Goal: Information Seeking & Learning: Learn about a topic

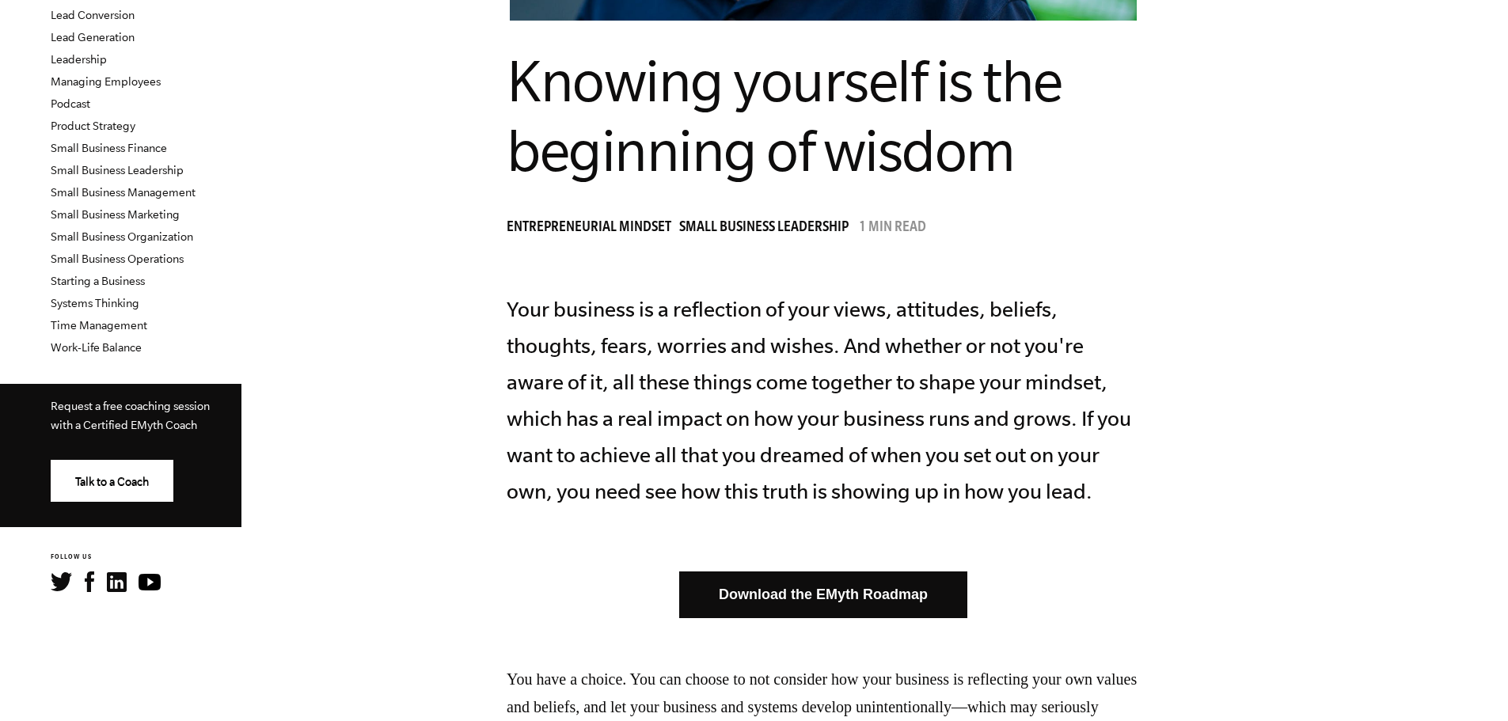
scroll to position [317, 0]
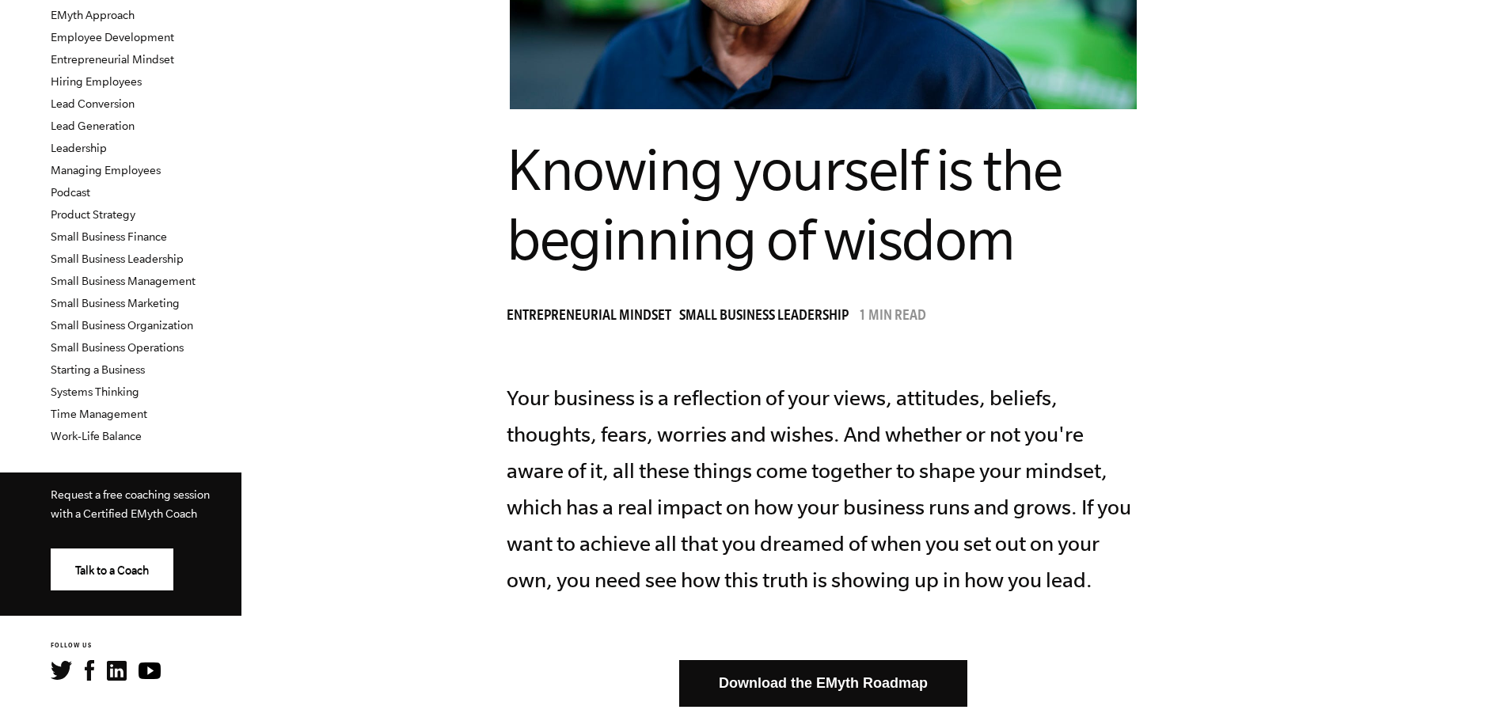
click at [749, 247] on span "Knowing yourself is the beginning of wisdom" at bounding box center [785, 204] width 556 height 135
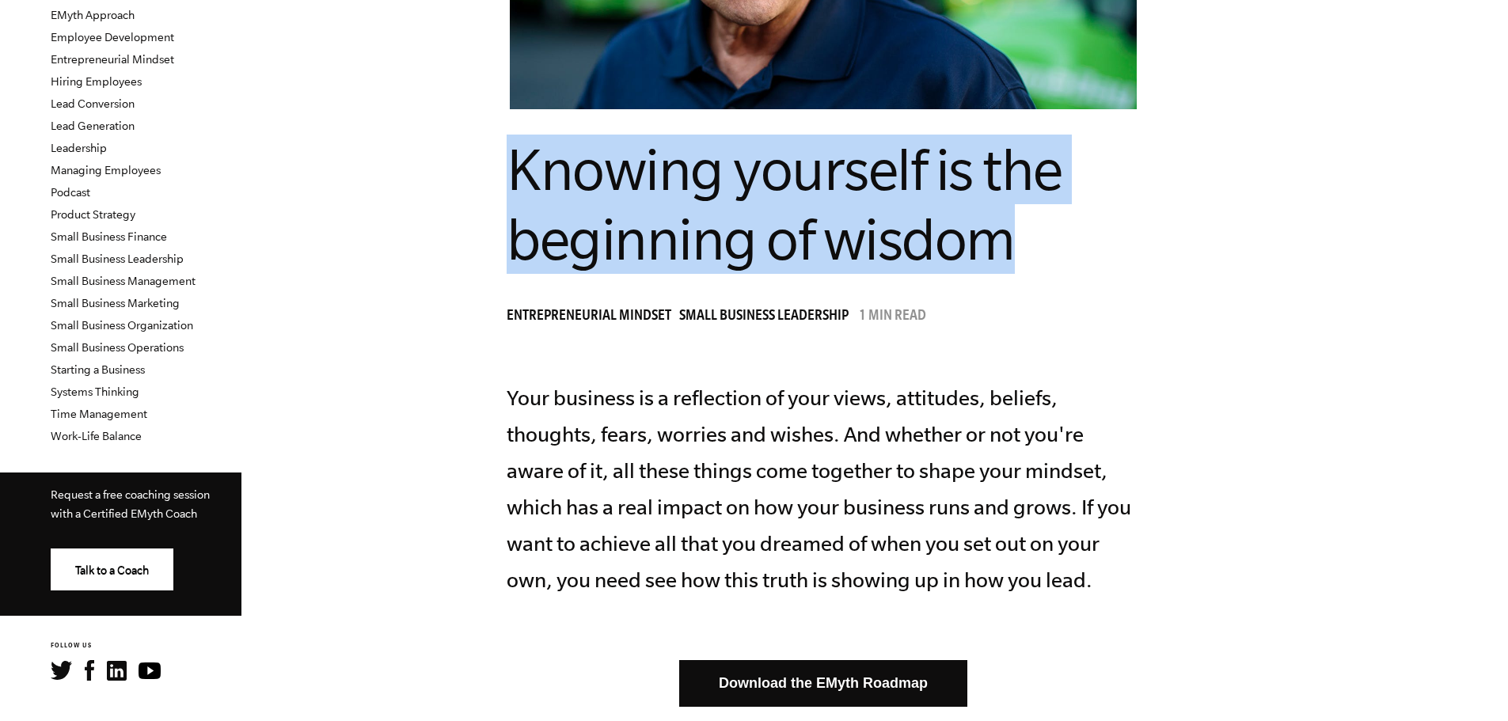
drag, startPoint x: 572, startPoint y: 168, endPoint x: 1059, endPoint y: 237, distance: 491.8
click at [1059, 237] on span "Knowing yourself is the beginning of wisdom" at bounding box center [785, 204] width 556 height 135
copy span "Knowing yourself is the beginning of wisdom"
click at [379, 254] on article "Knowing yourself is the beginning of wisdom Entrepreneurial Mindset Small Busin…" at bounding box center [823, 696] width 1140 height 1883
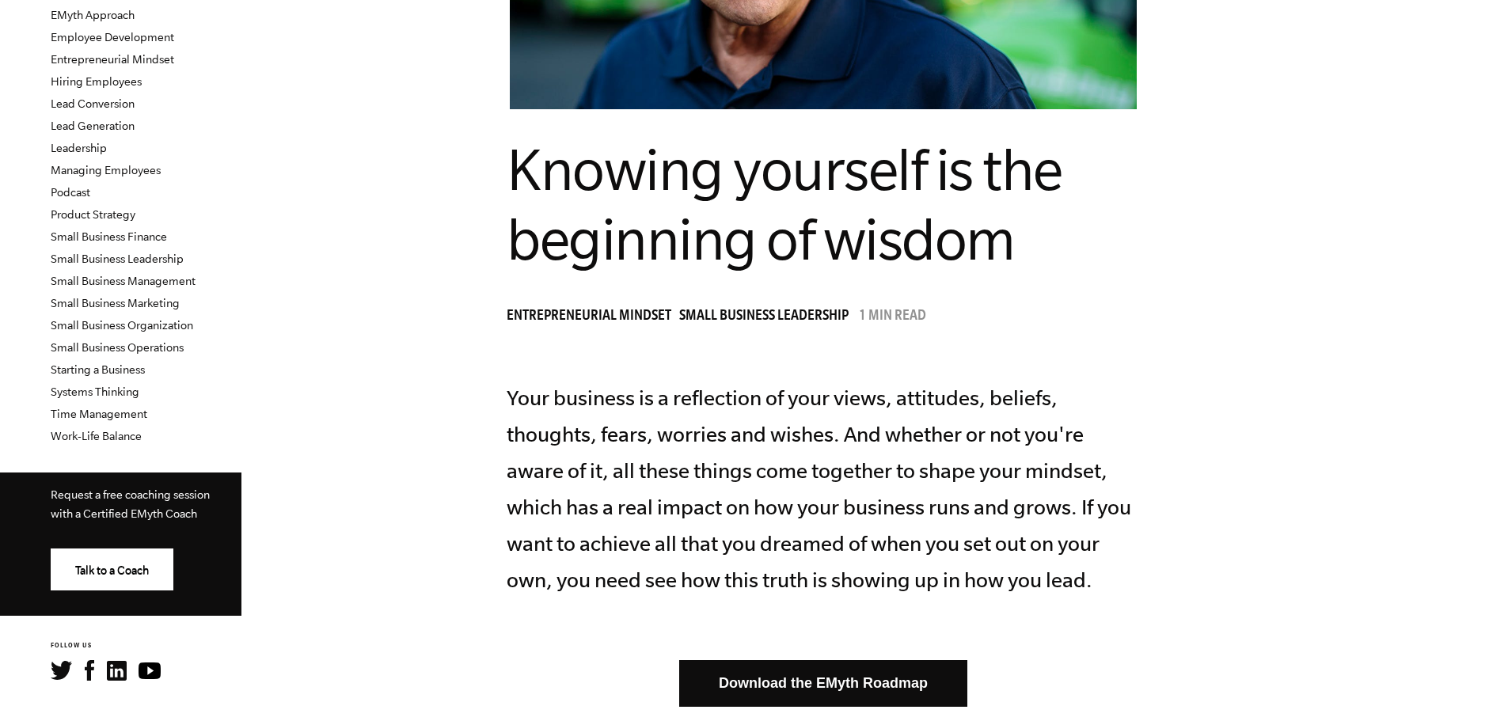
click at [649, 471] on p "Your business is a reflection of your views, attitudes, beliefs, thoughts, fear…" at bounding box center [823, 489] width 633 height 218
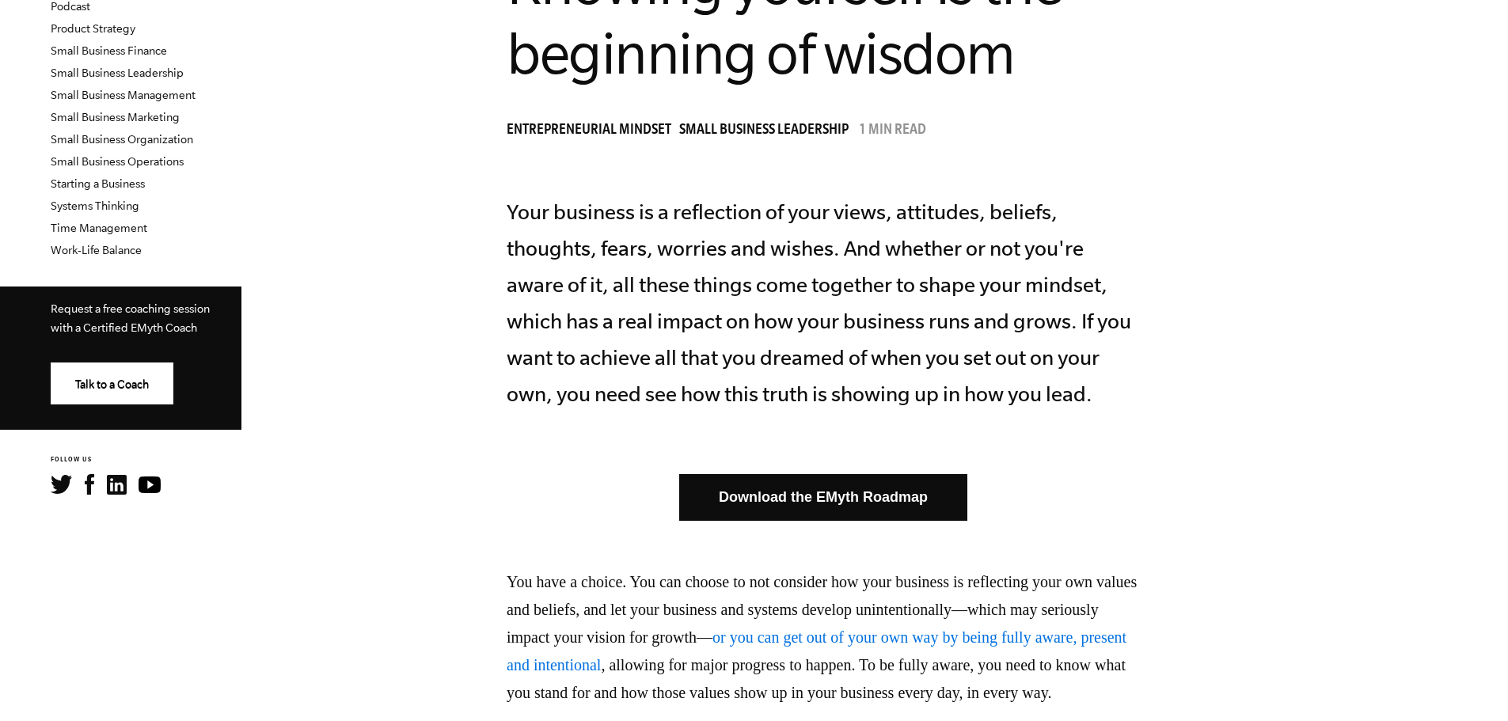
scroll to position [475, 0]
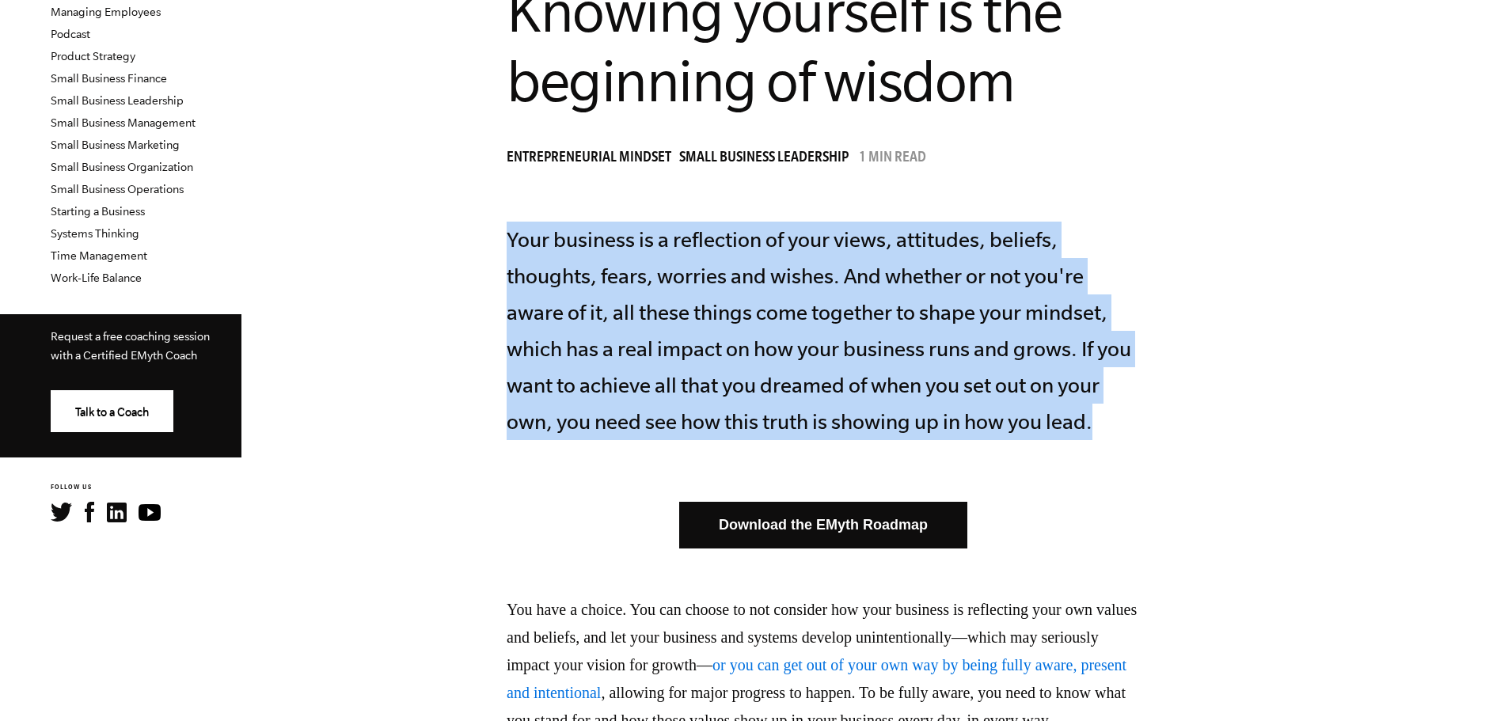
drag, startPoint x: 565, startPoint y: 239, endPoint x: 1151, endPoint y: 419, distance: 612.7
click at [1140, 417] on p "Your business is a reflection of your views, attitudes, beliefs, thoughts, fear…" at bounding box center [823, 331] width 633 height 218
copy p "Your business is a reflection of your views, attitudes, beliefs, thoughts, fear…"
click at [751, 302] on p "Your business is a reflection of your views, attitudes, beliefs, thoughts, fear…" at bounding box center [823, 331] width 633 height 218
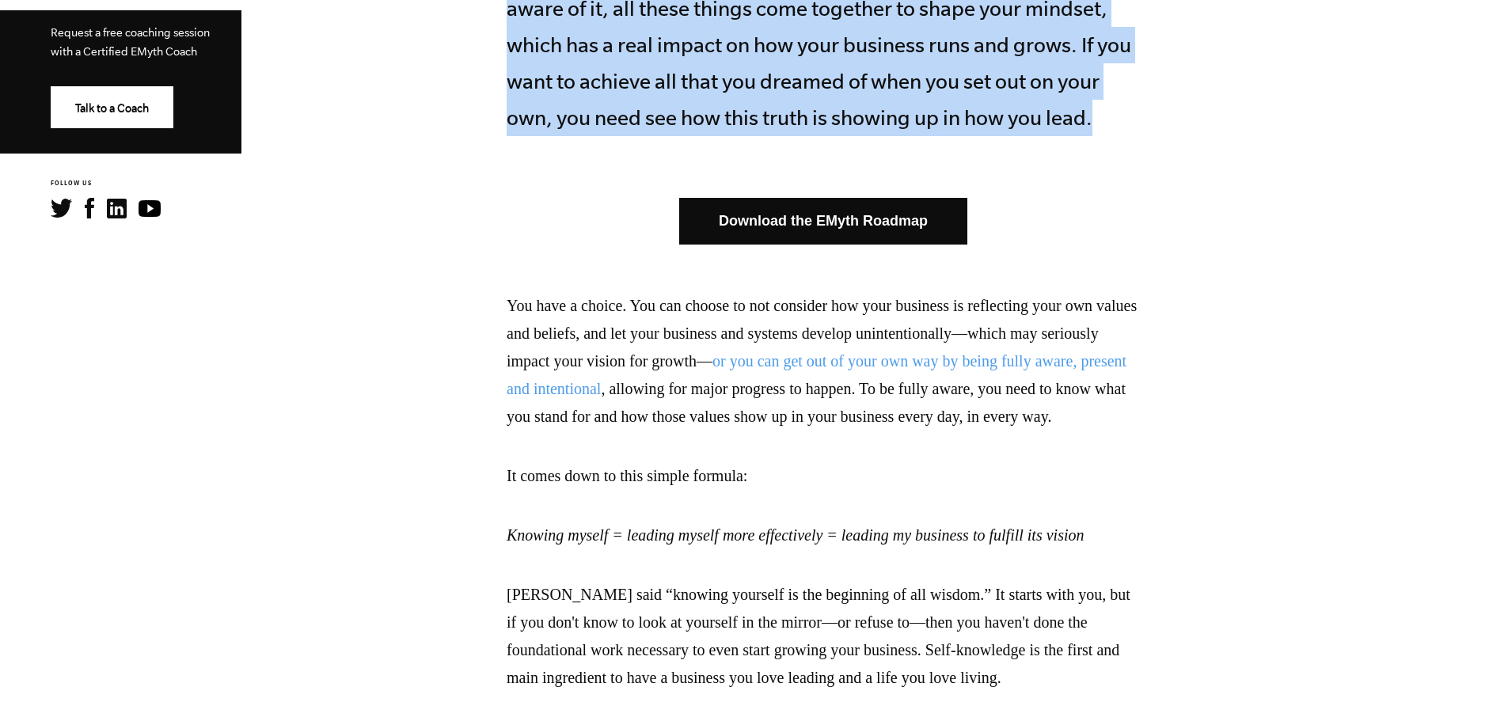
scroll to position [871, 0]
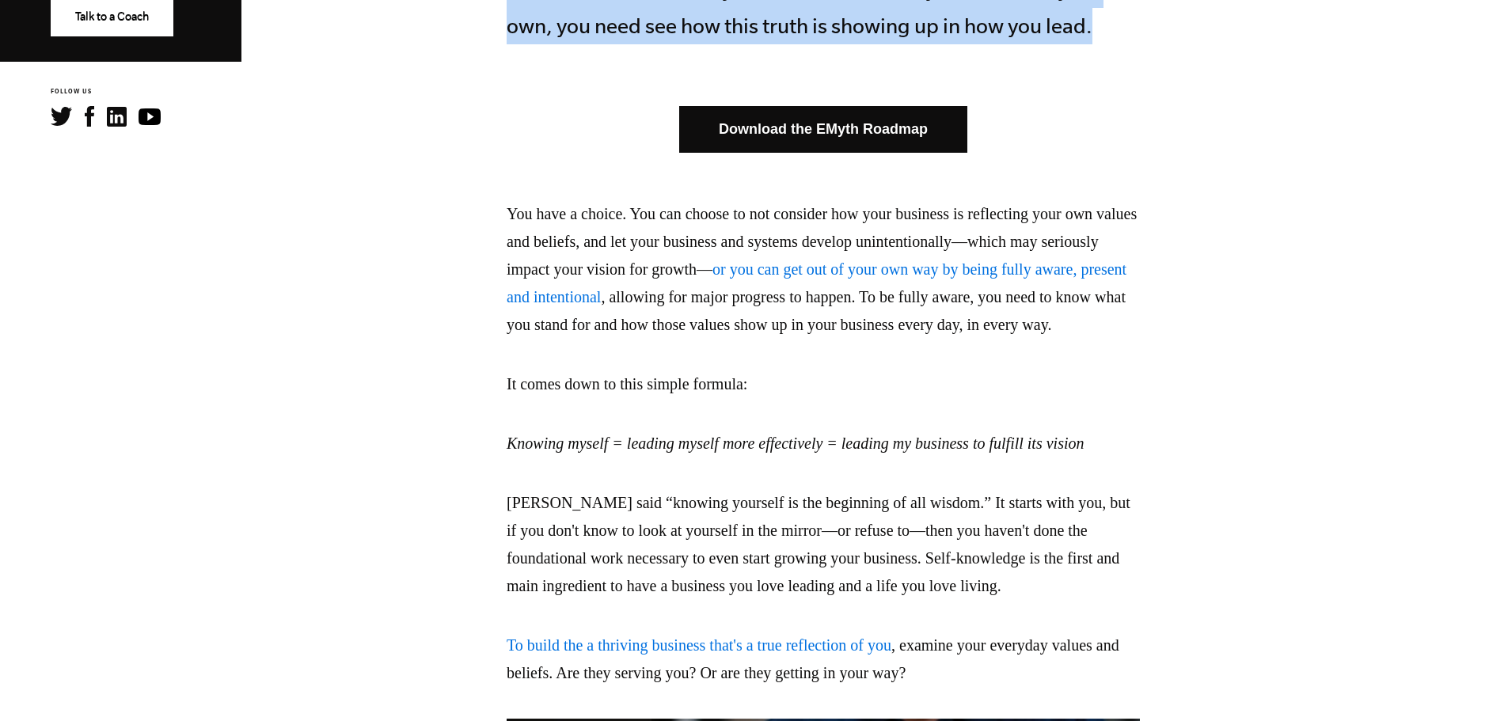
click at [677, 293] on link "or you can get out of your own way by being fully aware, present and intentional" at bounding box center [817, 282] width 620 height 45
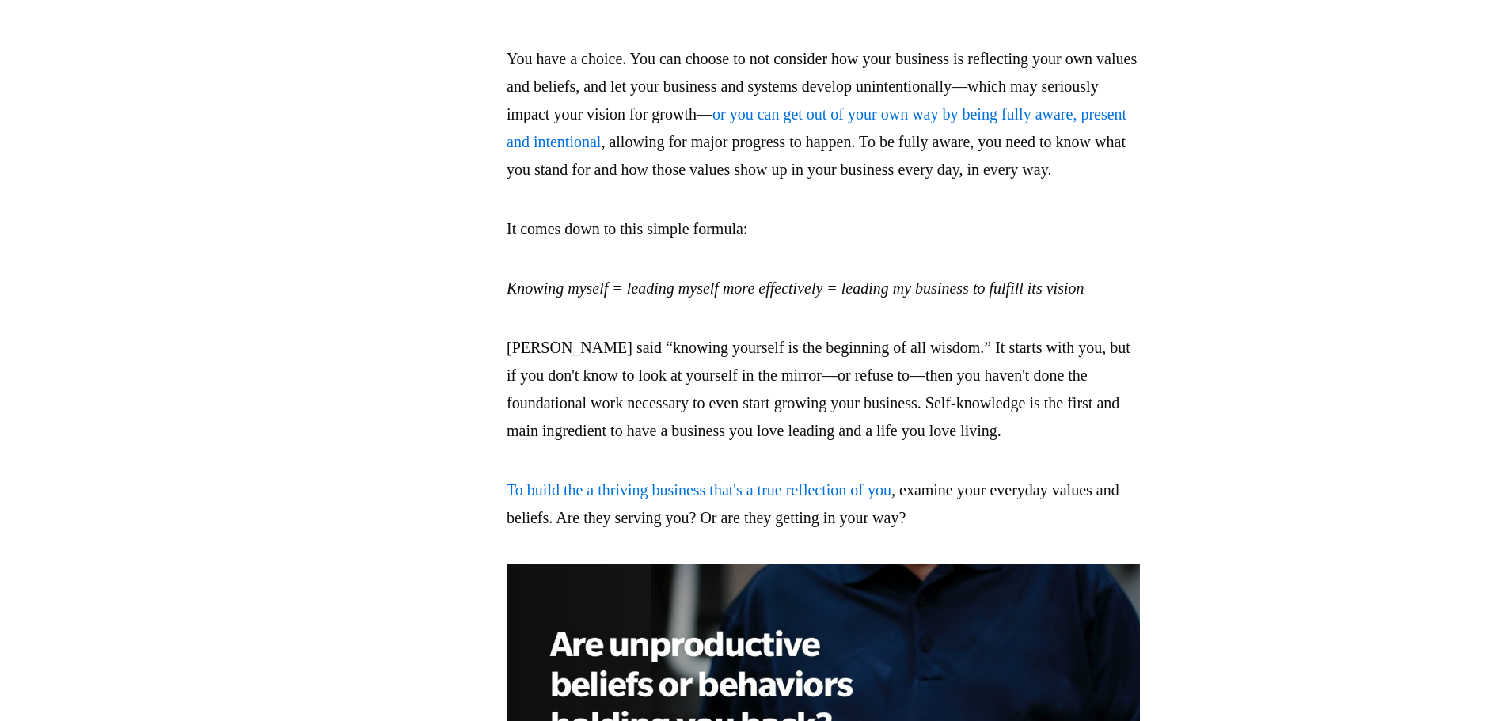
scroll to position [1029, 0]
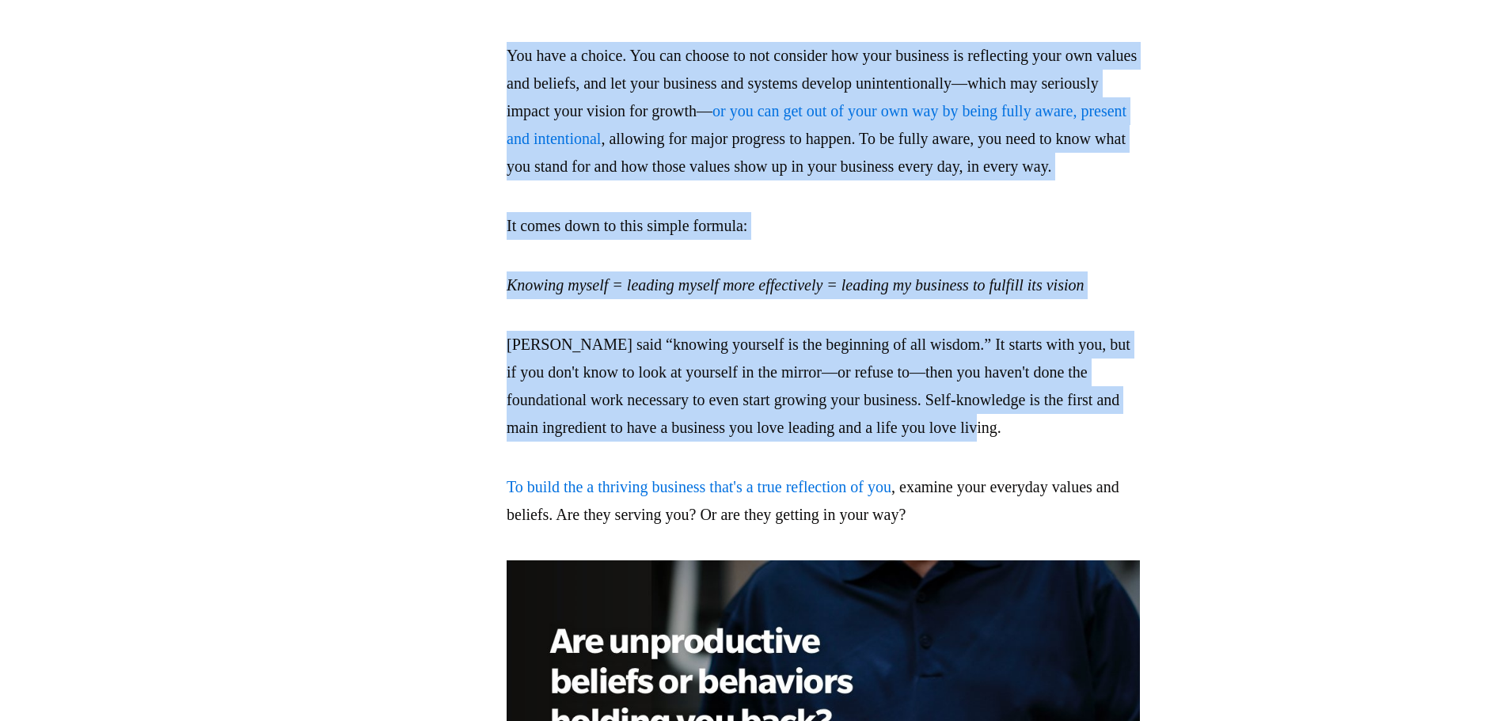
drag, startPoint x: 565, startPoint y: 55, endPoint x: 1168, endPoint y: 485, distance: 740.0
click at [1140, 485] on div "Download the EMyth Roadmap You have a choice. You can choose to not consider ho…" at bounding box center [823, 428] width 633 height 993
copy div "You have a choice. You can choose to not consider how your business is reflecti…"
click at [384, 366] on section "Your business is a reflection of your views, attitudes, beliefs, thoughts, fear…" at bounding box center [823, 297] width 1140 height 1258
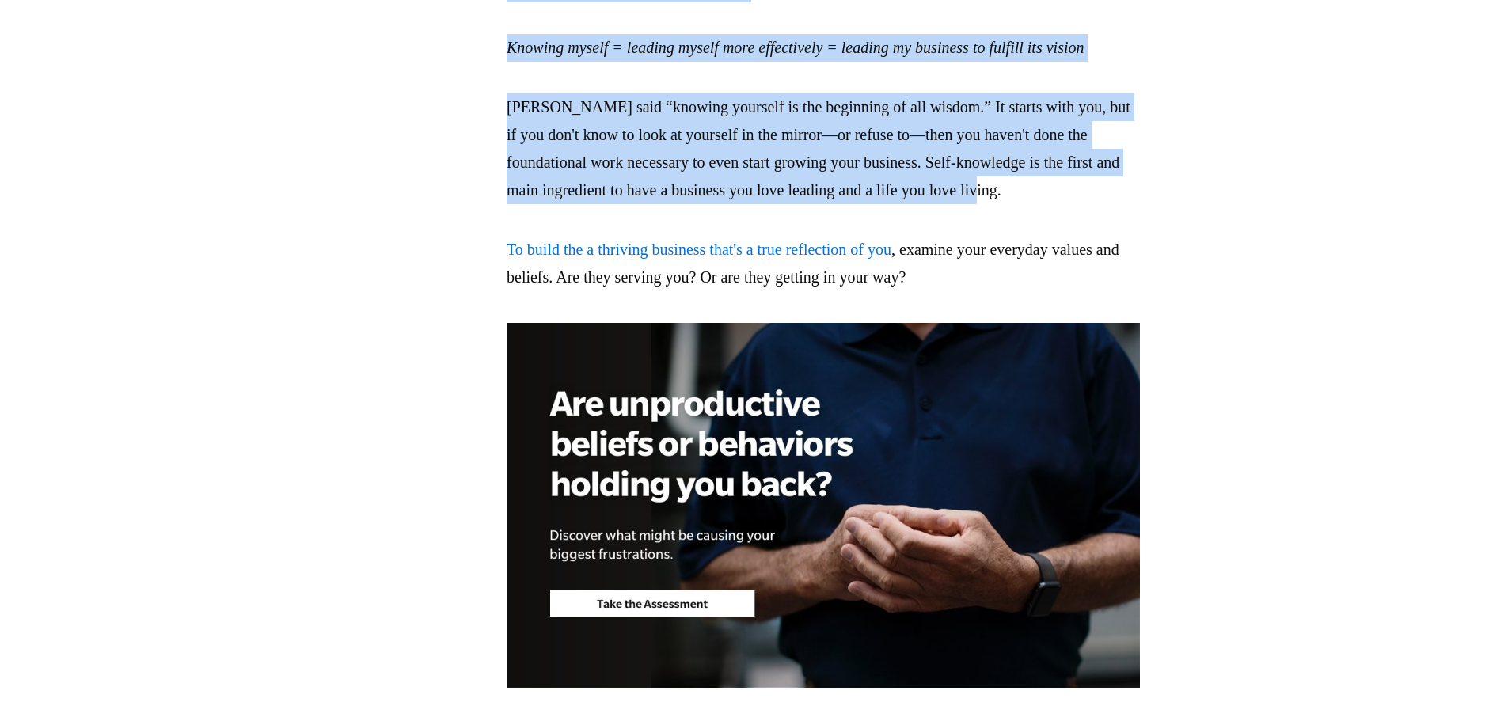
scroll to position [1346, 0]
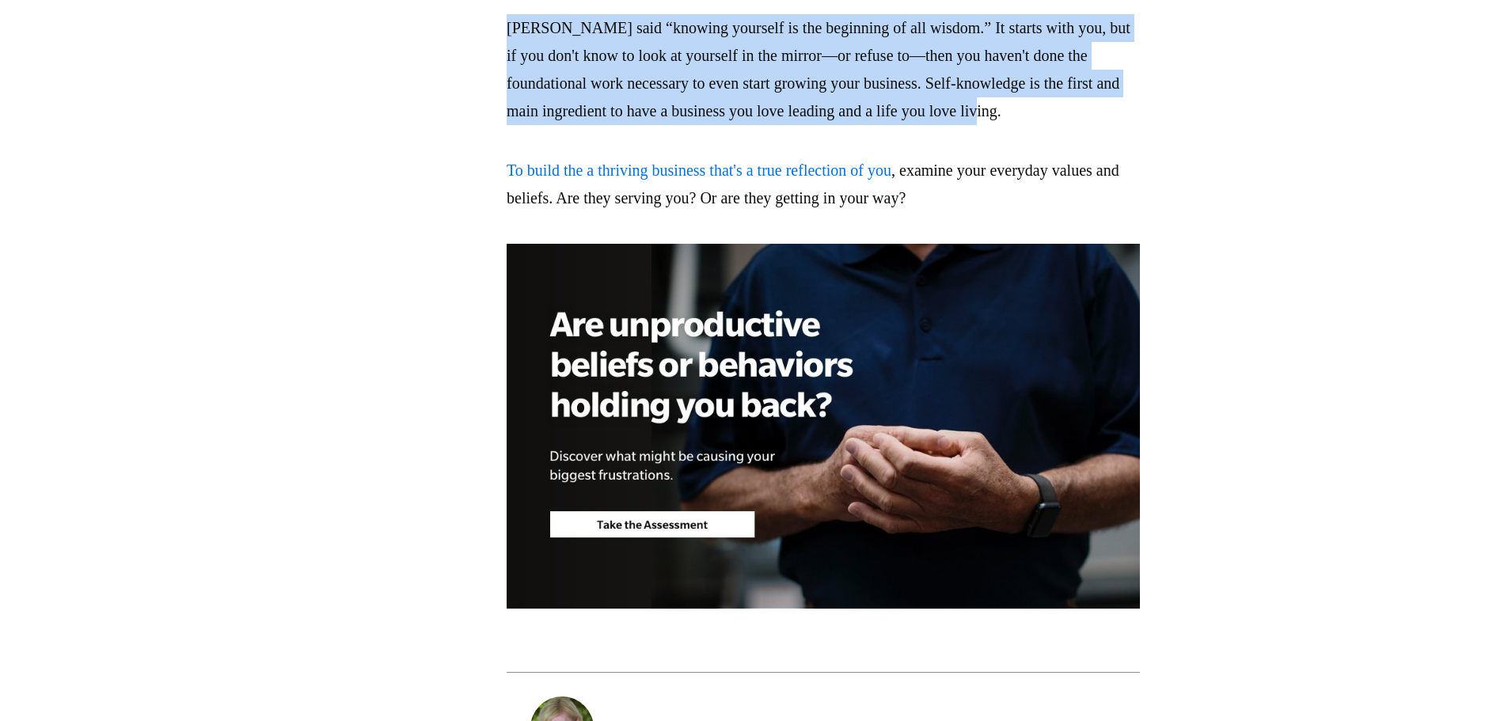
click at [742, 179] on link "To build the a thriving business that's a true reflection of you" at bounding box center [699, 169] width 385 height 17
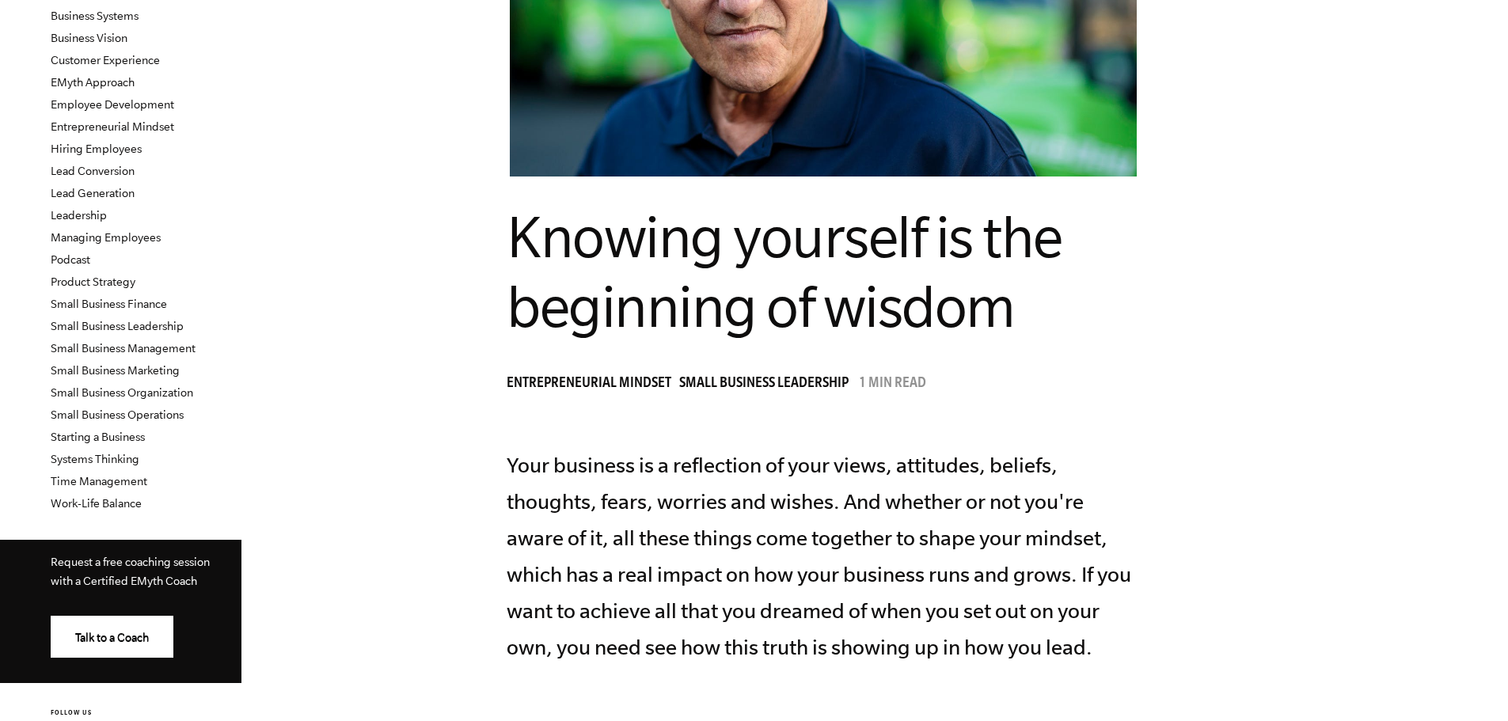
scroll to position [0, 0]
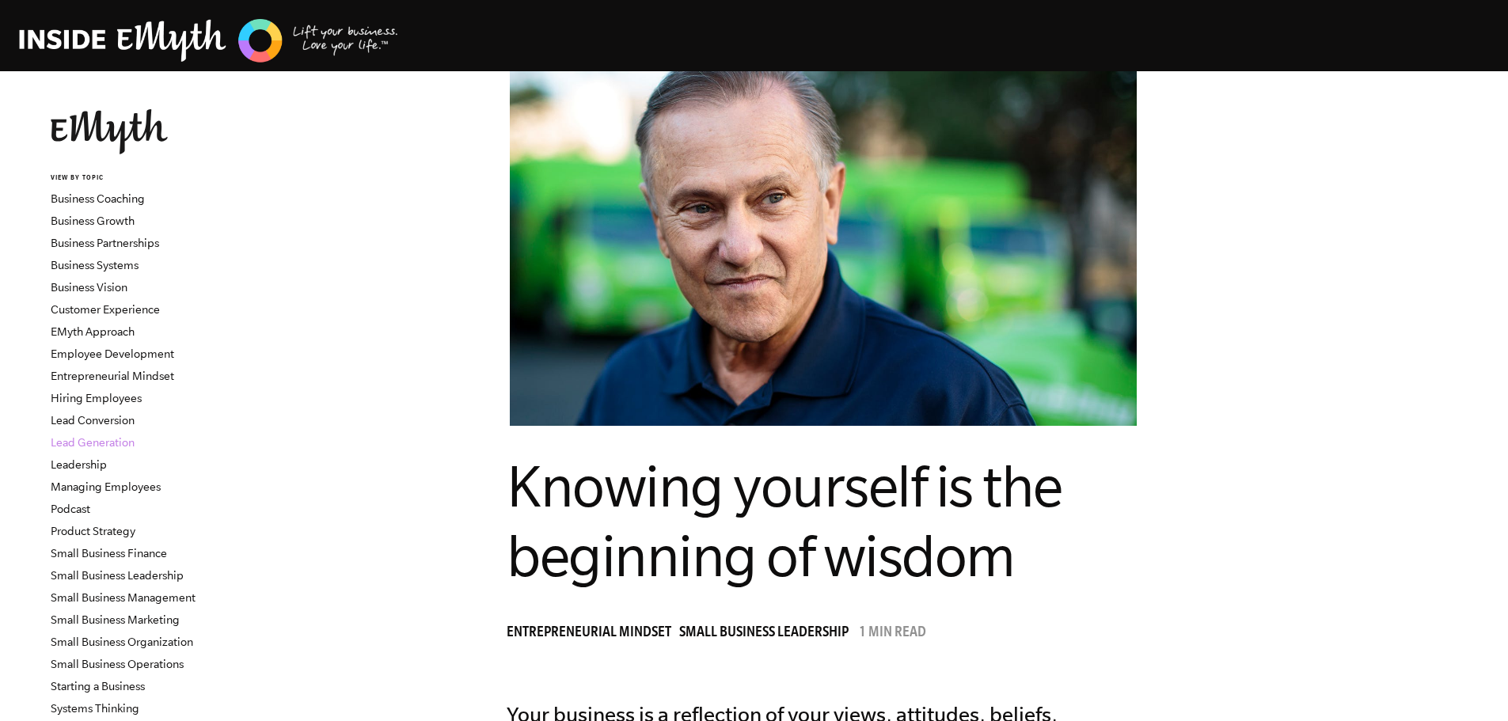
click at [101, 439] on link "Lead Generation" at bounding box center [93, 442] width 84 height 13
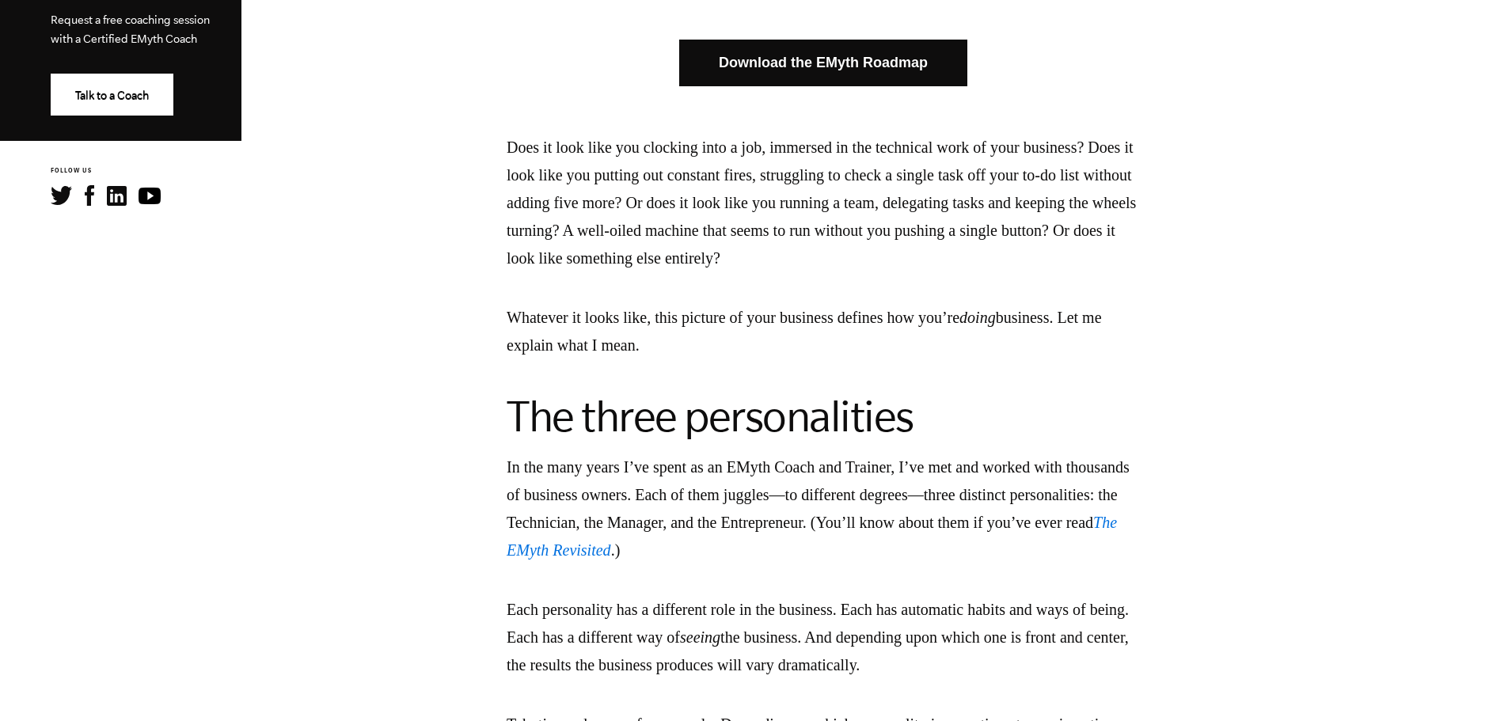
scroll to position [396, 0]
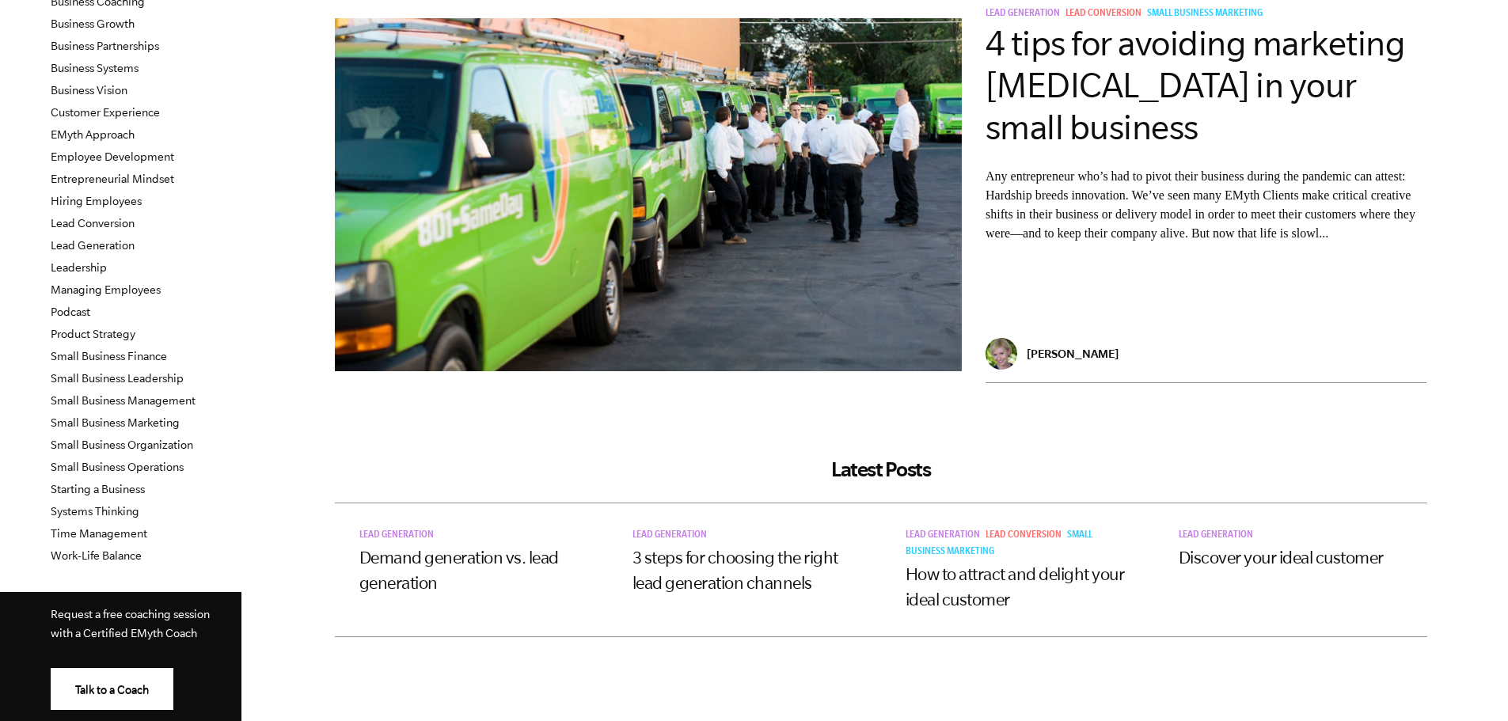
scroll to position [158, 0]
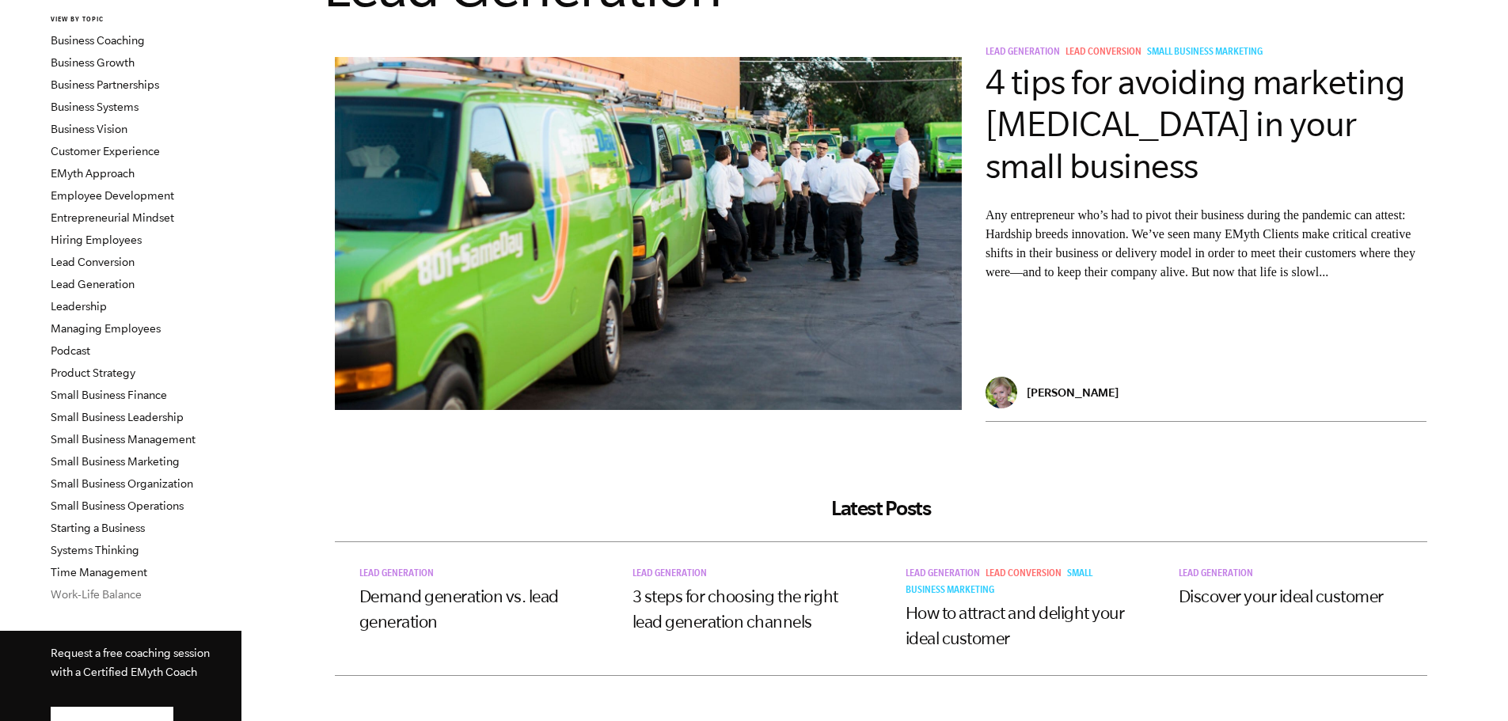
click at [78, 594] on link "Work-Life Balance" at bounding box center [96, 594] width 91 height 13
